Goal: Task Accomplishment & Management: Manage account settings

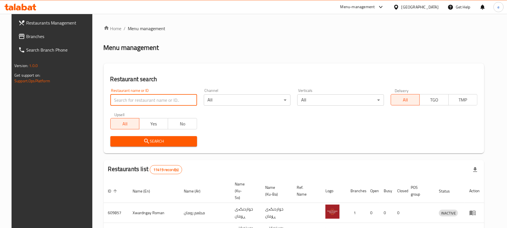
click at [147, 100] on input "search" at bounding box center [153, 99] width 87 height 11
paste input "676418"
type input "676418"
click button "Search" at bounding box center [153, 141] width 87 height 10
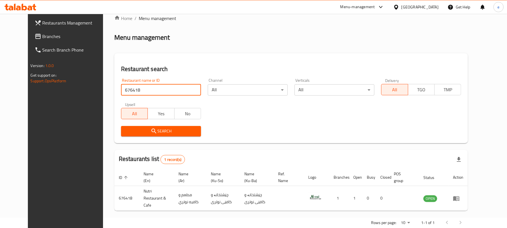
scroll to position [19, 0]
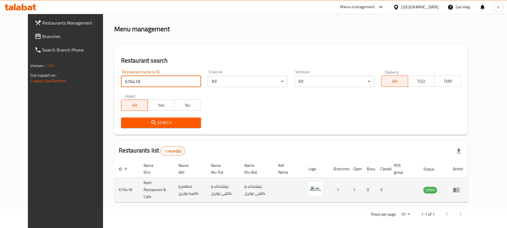
click at [460, 188] on icon "enhanced table" at bounding box center [456, 190] width 6 height 5
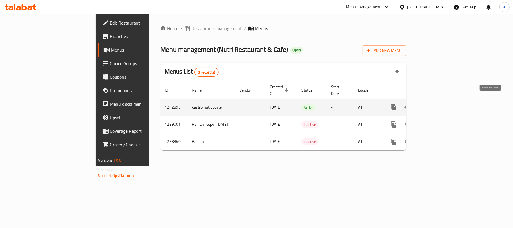
click at [438, 104] on icon "enhanced table" at bounding box center [434, 107] width 7 height 7
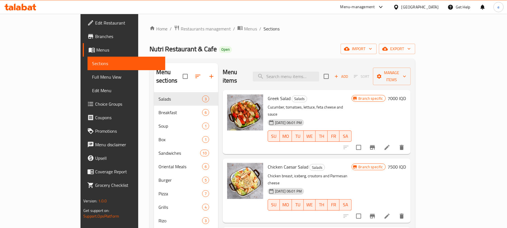
click at [95, 24] on span "Edit Restaurant" at bounding box center [128, 22] width 66 height 7
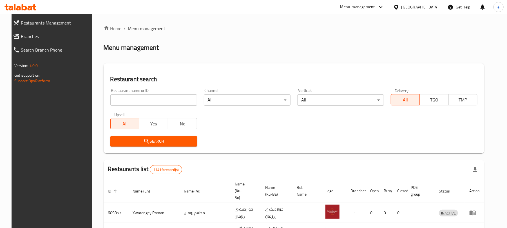
click at [154, 105] on input "search" at bounding box center [153, 99] width 87 height 11
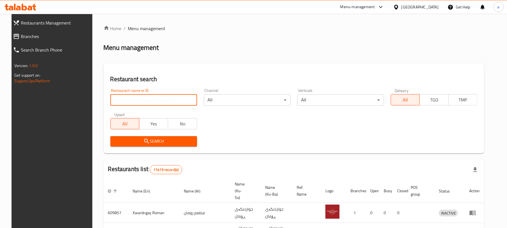
paste input "689129"
type input "689129"
click button "Search" at bounding box center [153, 141] width 87 height 10
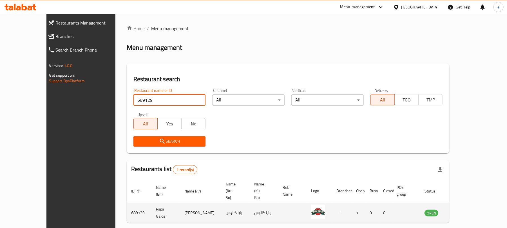
click at [461, 211] on icon "enhanced table" at bounding box center [458, 213] width 6 height 5
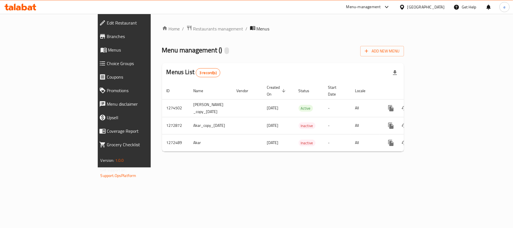
click at [107, 35] on span "Branches" at bounding box center [143, 36] width 72 height 7
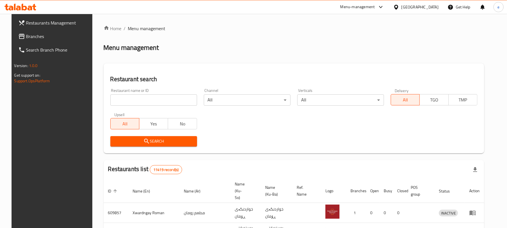
click at [139, 105] on input "search" at bounding box center [153, 99] width 87 height 11
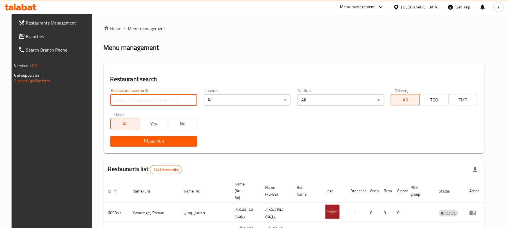
paste input "689127"
type input "689127"
click button "Search" at bounding box center [153, 141] width 87 height 10
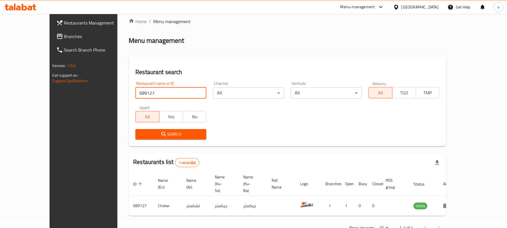
scroll to position [13, 0]
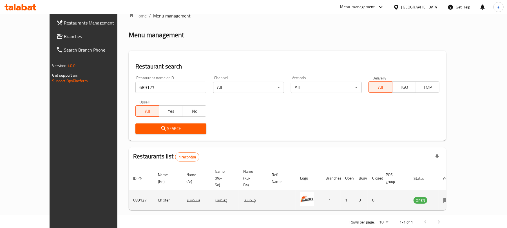
click at [450, 197] on icon "enhanced table" at bounding box center [446, 200] width 7 height 7
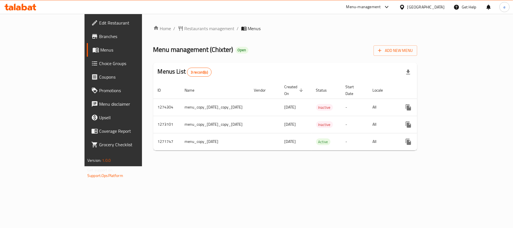
click at [99, 39] on span "Branches" at bounding box center [132, 36] width 66 height 7
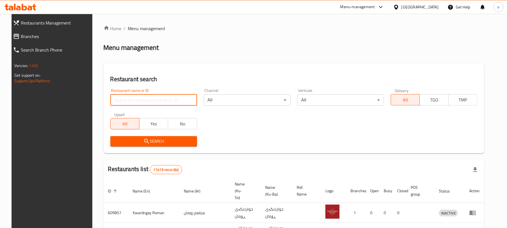
drag, startPoint x: 0, startPoint y: 0, endPoint x: 147, endPoint y: 96, distance: 175.4
click at [147, 96] on input "search" at bounding box center [153, 99] width 87 height 11
paste input "672982"
type input "672982"
click button "Search" at bounding box center [153, 141] width 87 height 10
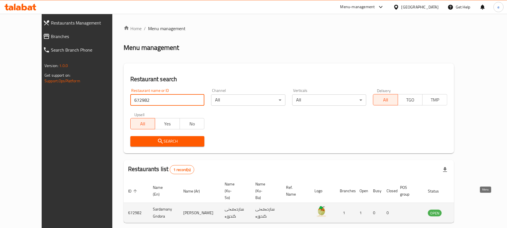
click at [463, 212] on icon "enhanced table" at bounding box center [462, 213] width 2 height 2
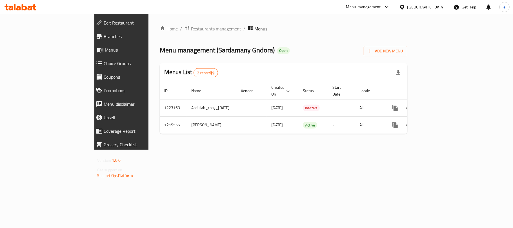
click at [104, 36] on span "Branches" at bounding box center [140, 36] width 72 height 7
